Goal: Navigation & Orientation: Find specific page/section

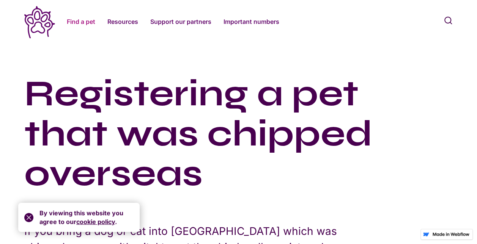
click at [72, 20] on link "Find a pet" at bounding box center [81, 21] width 28 height 9
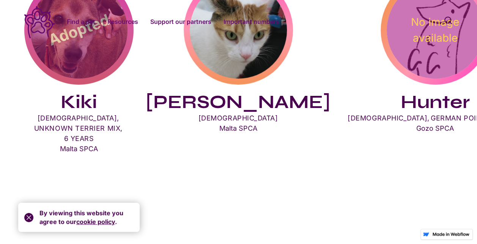
scroll to position [683, 0]
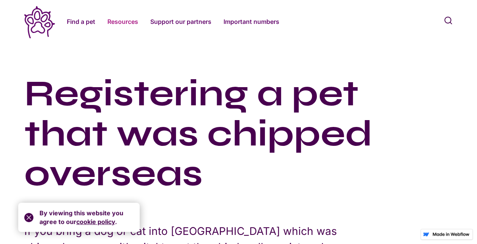
click at [126, 23] on link "Resources" at bounding box center [122, 21] width 31 height 9
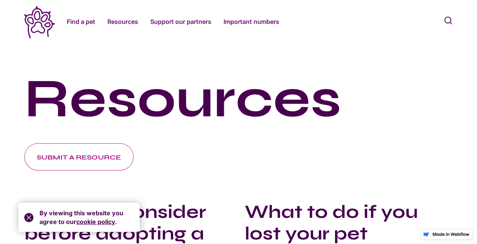
click at [89, 23] on link "Find a pet" at bounding box center [81, 21] width 28 height 9
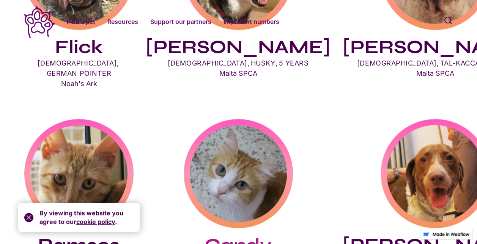
scroll to position [303, 0]
